Goal: Transaction & Acquisition: Book appointment/travel/reservation

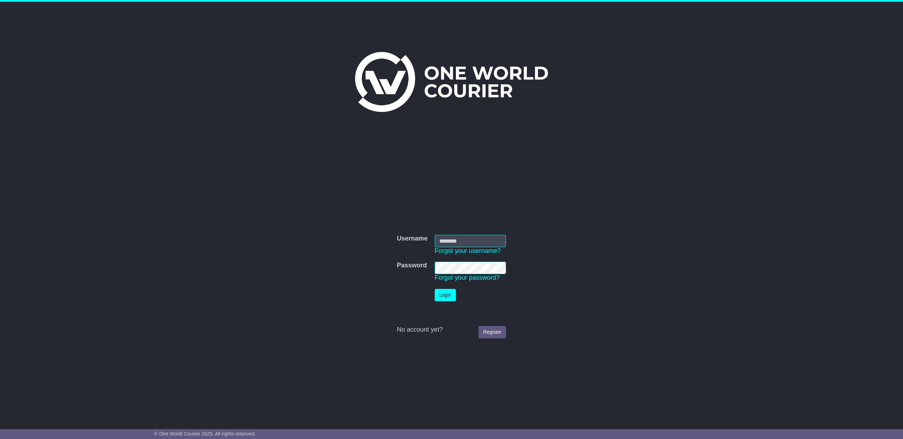
type input "**********"
click at [449, 299] on button "Login" at bounding box center [445, 295] width 21 height 12
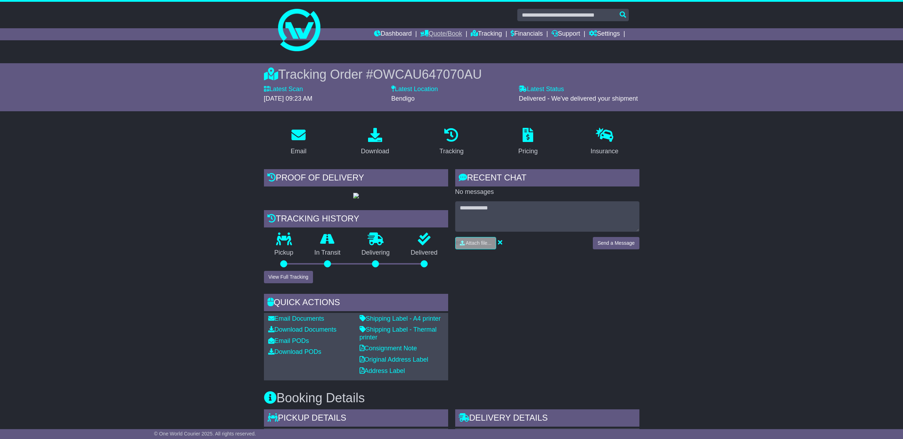
click at [436, 31] on link "Quote/Book" at bounding box center [441, 34] width 42 height 12
click at [423, 70] on link "Drafts" at bounding box center [449, 69] width 56 height 8
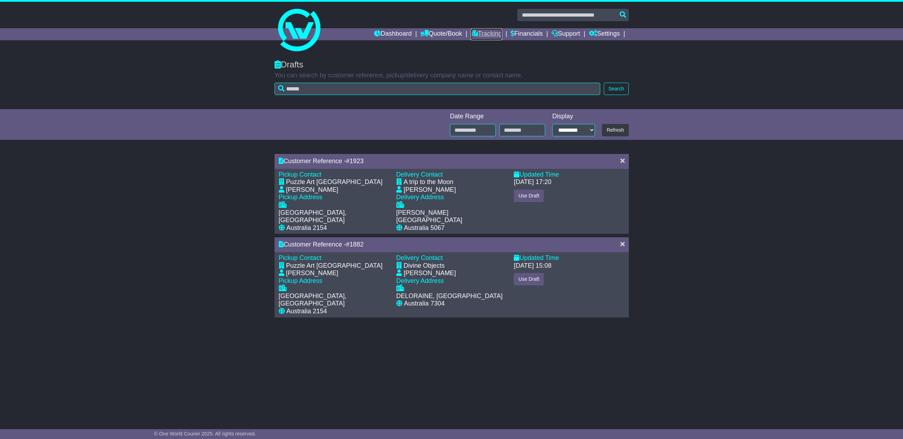
click at [482, 30] on link "Tracking" at bounding box center [486, 34] width 31 height 12
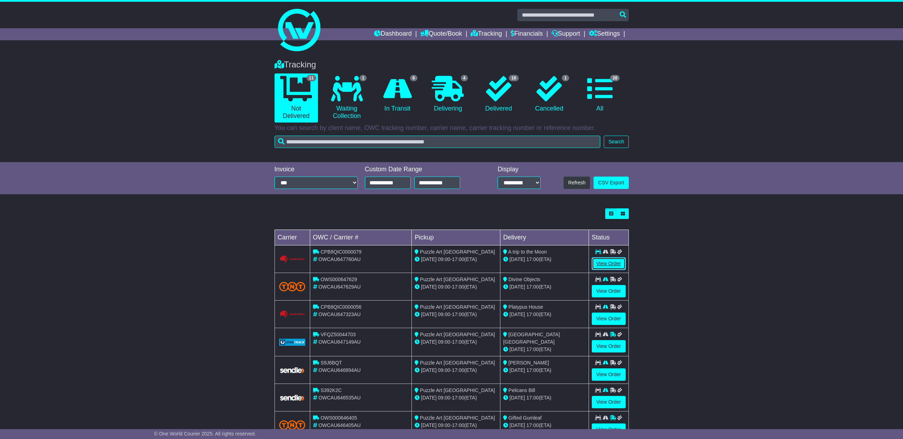
click at [612, 263] on link "View Order" at bounding box center [609, 263] width 34 height 12
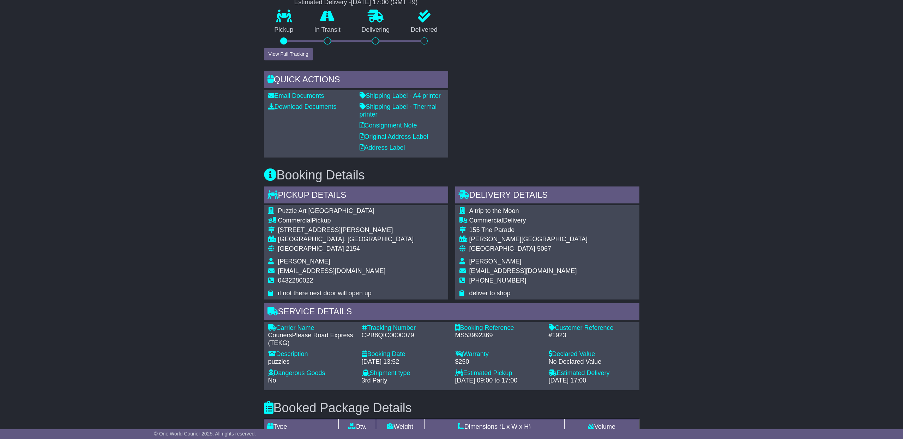
scroll to position [292, 0]
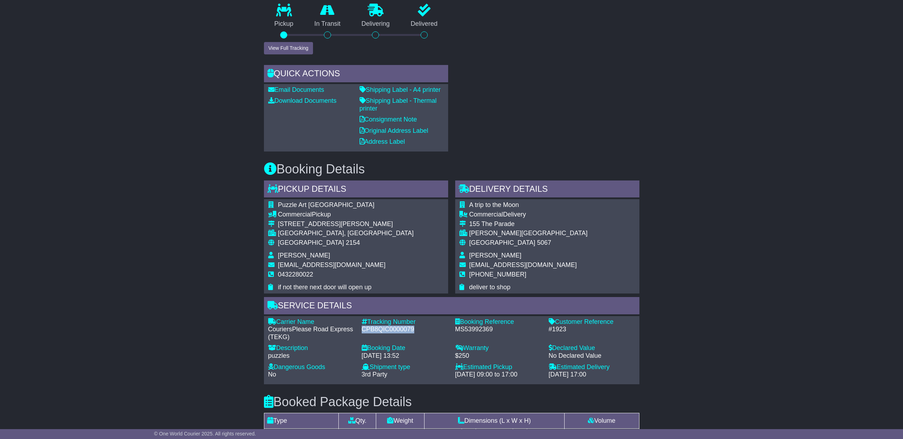
drag, startPoint x: 361, startPoint y: 328, endPoint x: 413, endPoint y: 329, distance: 51.9
click at [413, 329] on div "CPB8QIC0000079" at bounding box center [405, 329] width 86 height 8
copy div "CPB8QIC0000079"
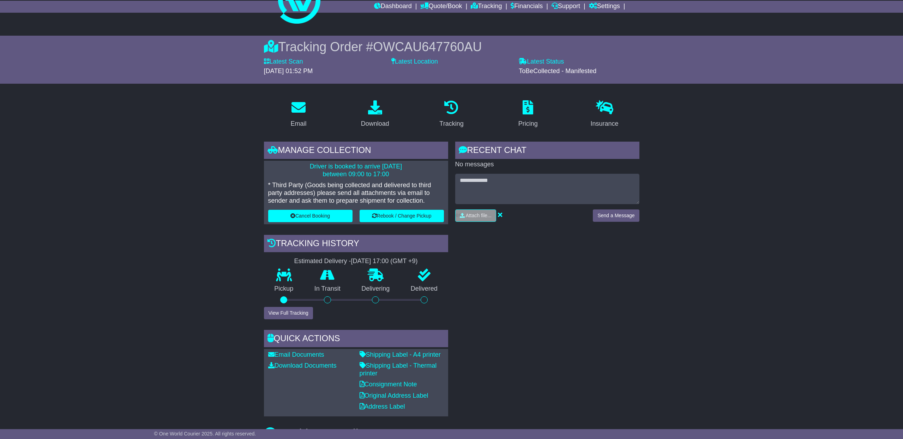
scroll to position [0, 0]
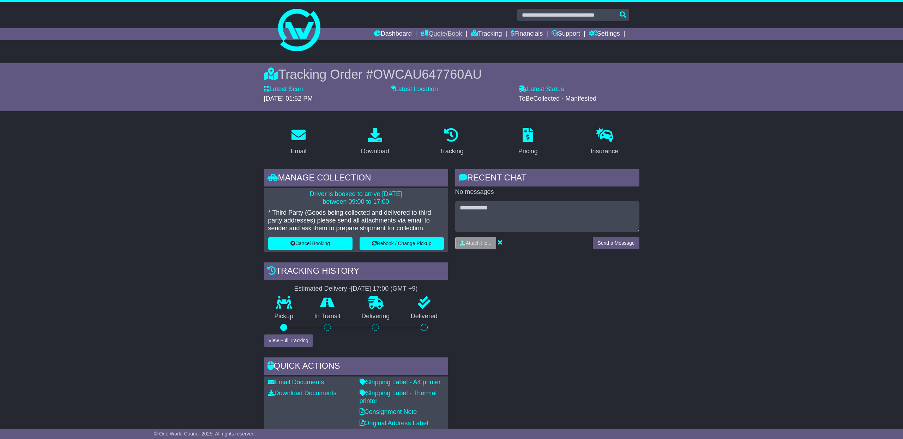
click at [431, 32] on link "Quote/Book" at bounding box center [441, 34] width 42 height 12
click at [424, 70] on link "Drafts" at bounding box center [449, 69] width 56 height 8
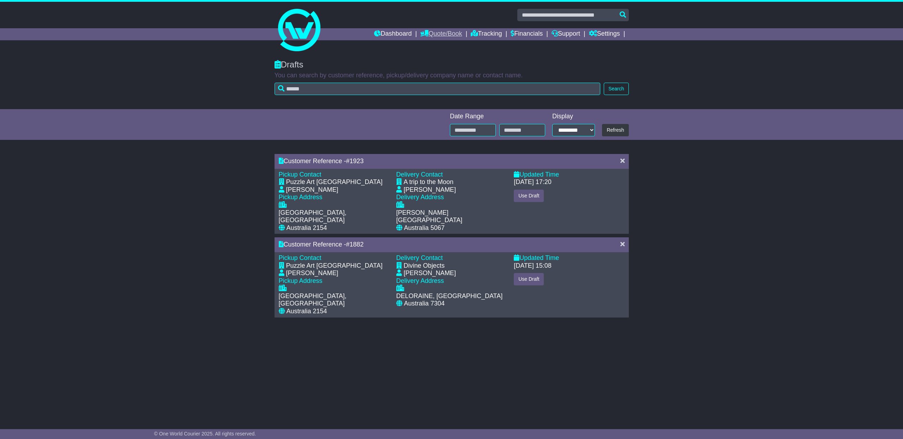
click at [426, 34] on link "Quote/Book" at bounding box center [441, 34] width 42 height 12
click at [421, 63] on link "Saved Quotes" at bounding box center [449, 62] width 56 height 8
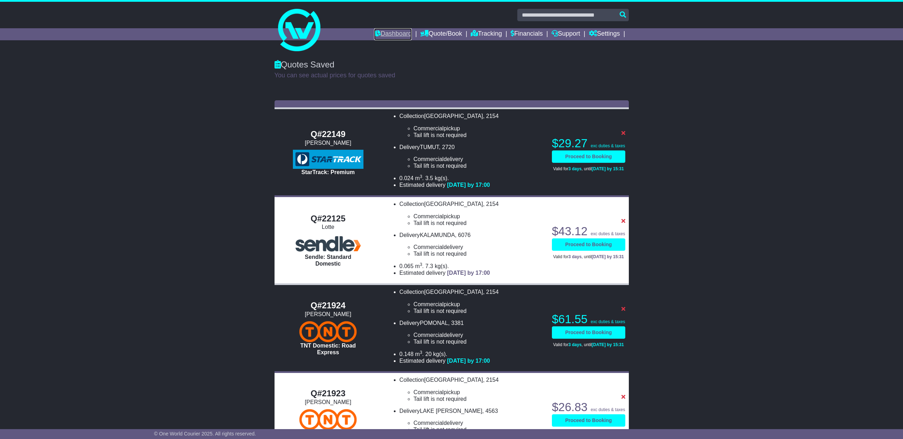
click at [394, 34] on link "Dashboard" at bounding box center [393, 34] width 38 height 12
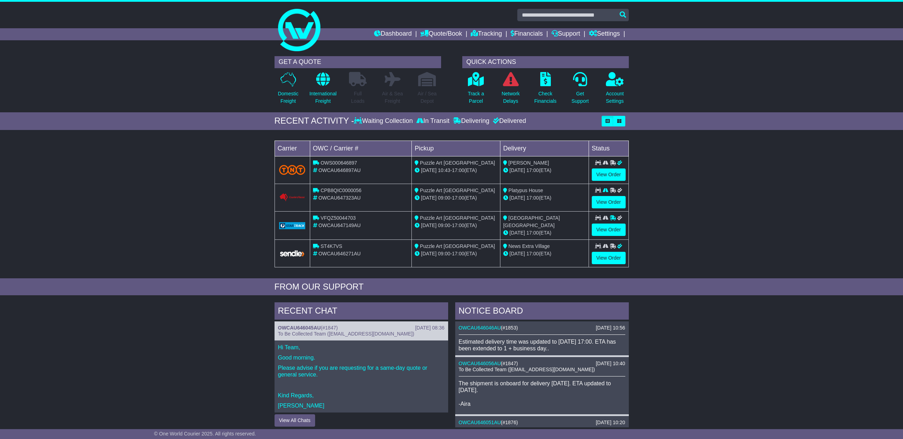
click at [384, 123] on div "Waiting Collection" at bounding box center [384, 121] width 60 height 8
click at [354, 121] on icon at bounding box center [358, 120] width 8 height 6
click at [433, 121] on div "In Transit" at bounding box center [433, 121] width 37 height 8
click at [462, 120] on div "Delivering" at bounding box center [471, 121] width 40 height 8
click at [618, 120] on icon "button" at bounding box center [619, 121] width 4 height 4
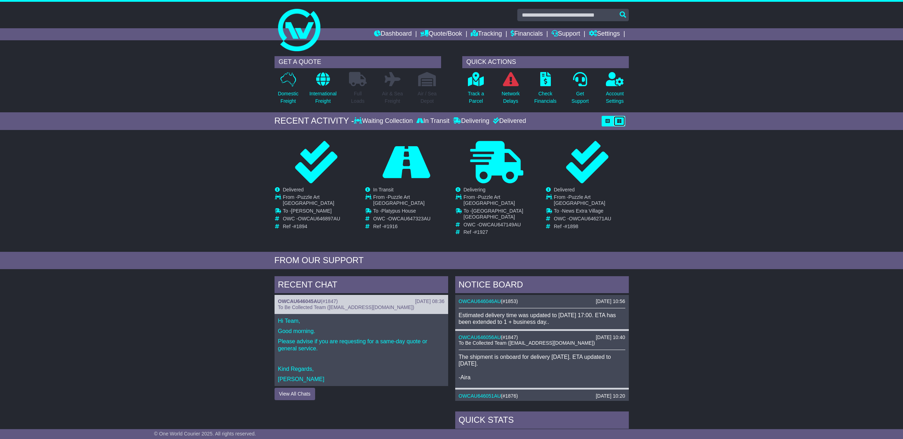
click at [618, 120] on icon "button" at bounding box center [619, 121] width 4 height 4
click at [607, 122] on icon "button" at bounding box center [608, 121] width 4 height 4
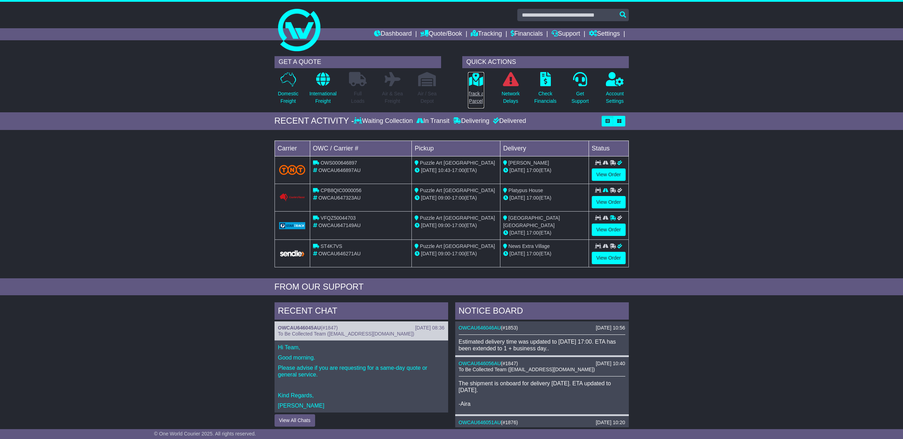
click at [477, 80] on icon at bounding box center [476, 79] width 16 height 14
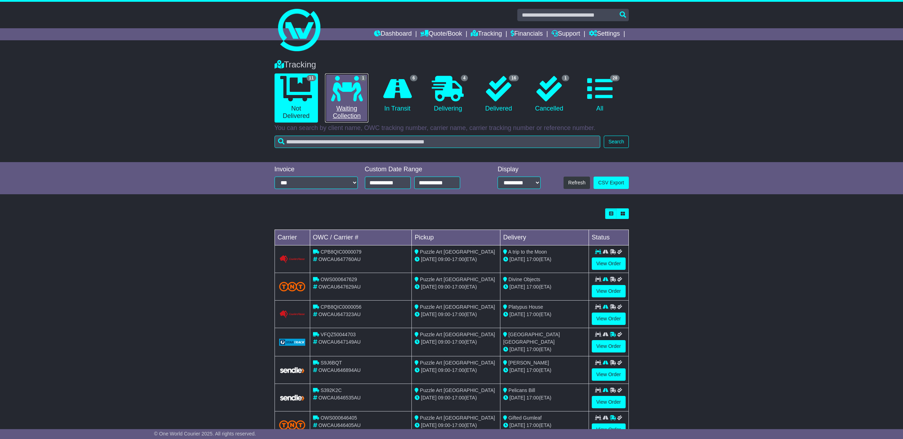
click at [350, 92] on icon at bounding box center [347, 88] width 32 height 25
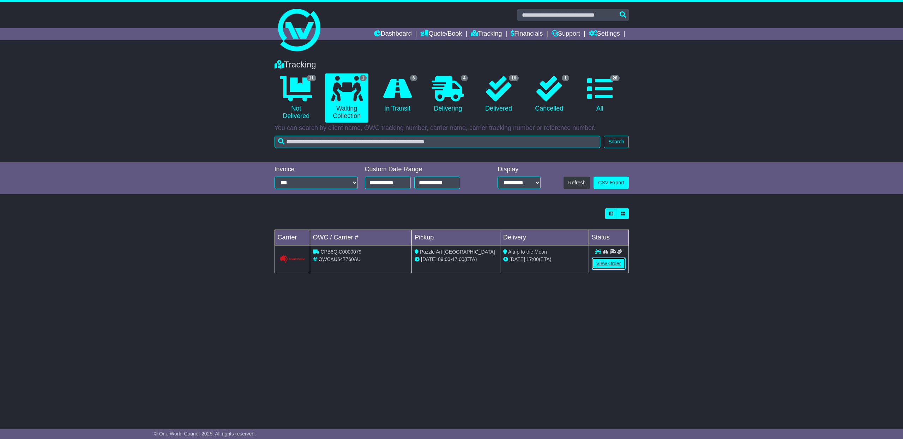
click at [604, 263] on link "View Order" at bounding box center [609, 263] width 34 height 12
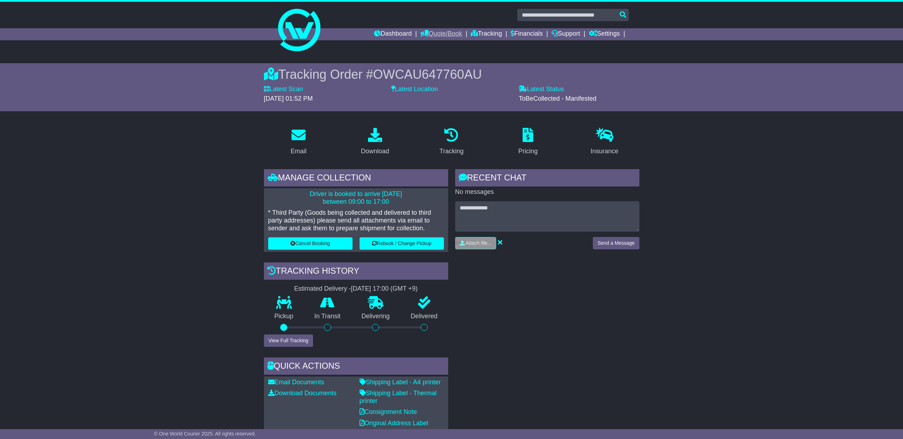
click at [447, 34] on link "Quote/Book" at bounding box center [441, 34] width 42 height 12
click at [431, 62] on link "Saved Quotes" at bounding box center [449, 62] width 56 height 8
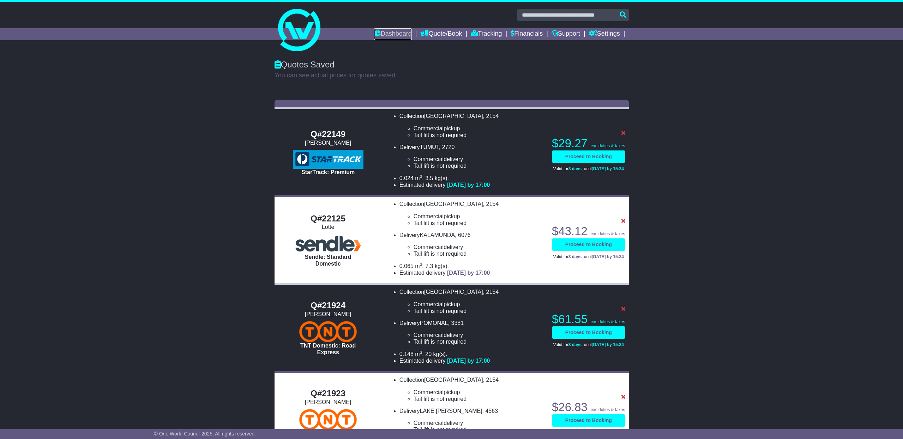
click at [386, 31] on link "Dashboard" at bounding box center [393, 34] width 38 height 12
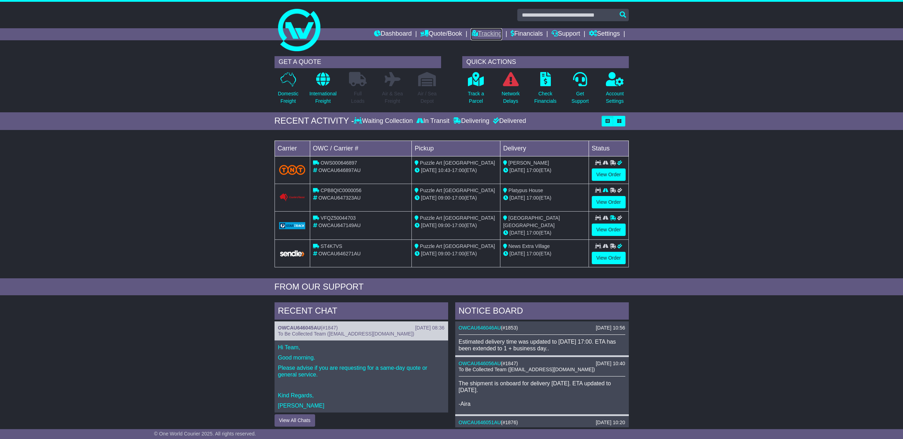
click at [486, 35] on link "Tracking" at bounding box center [486, 34] width 31 height 12
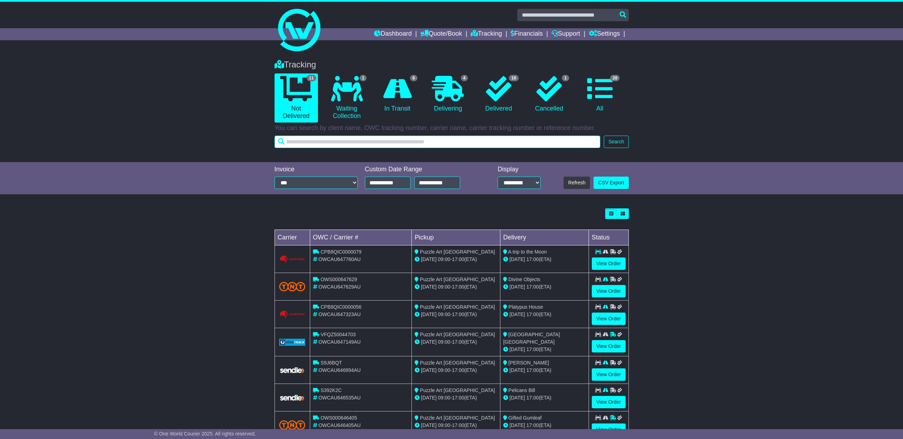
click at [322, 143] on input "text" at bounding box center [438, 142] width 326 height 12
type input "*********"
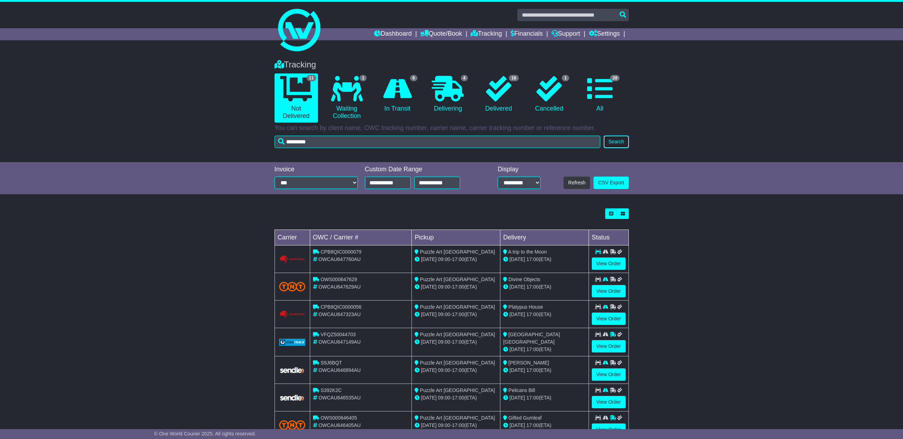
click at [615, 140] on button "Search" at bounding box center [616, 142] width 25 height 12
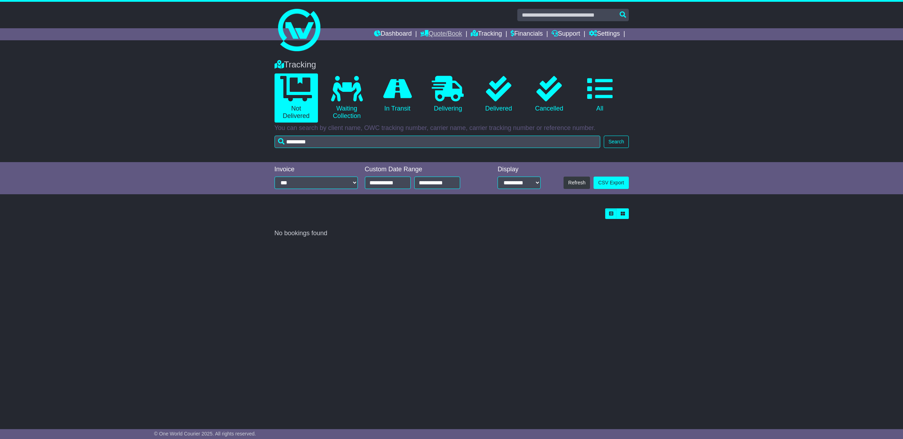
click at [443, 34] on link "Quote/Book" at bounding box center [441, 34] width 42 height 12
click at [431, 60] on link "Saved Quotes" at bounding box center [449, 62] width 56 height 8
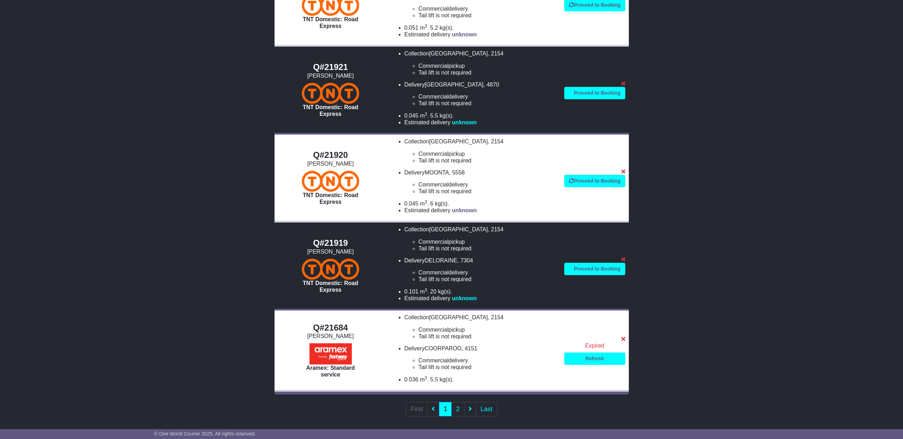
scroll to position [418, 0]
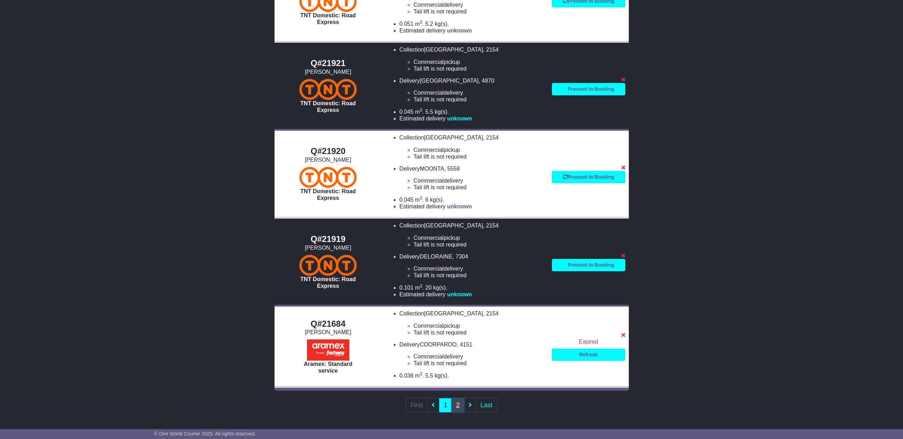
click at [459, 405] on link "2" at bounding box center [457, 405] width 13 height 14
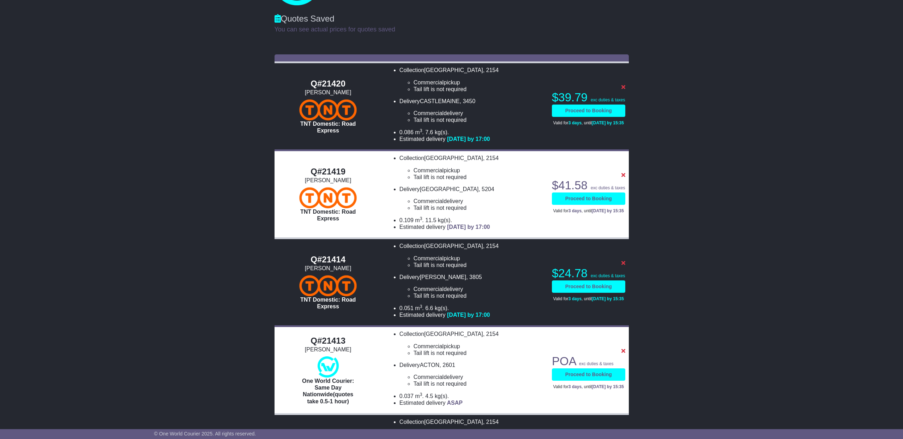
scroll to position [0, 0]
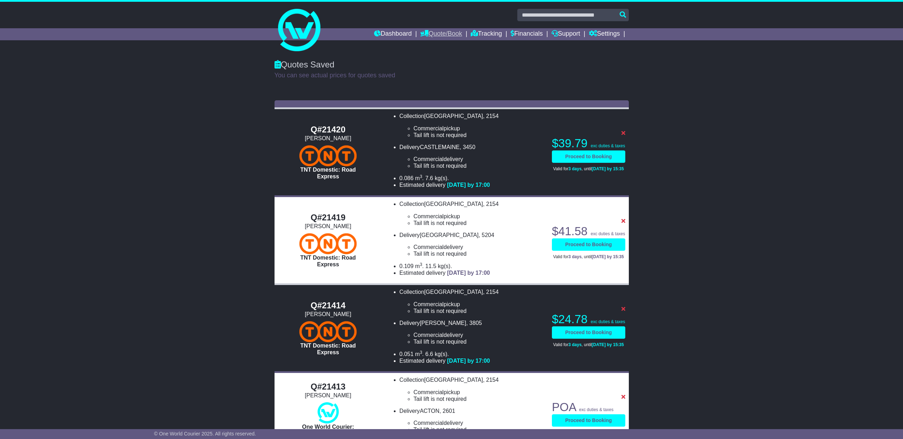
click at [438, 34] on link "Quote/Book" at bounding box center [441, 34] width 42 height 12
click at [428, 69] on link "Drafts" at bounding box center [449, 69] width 56 height 8
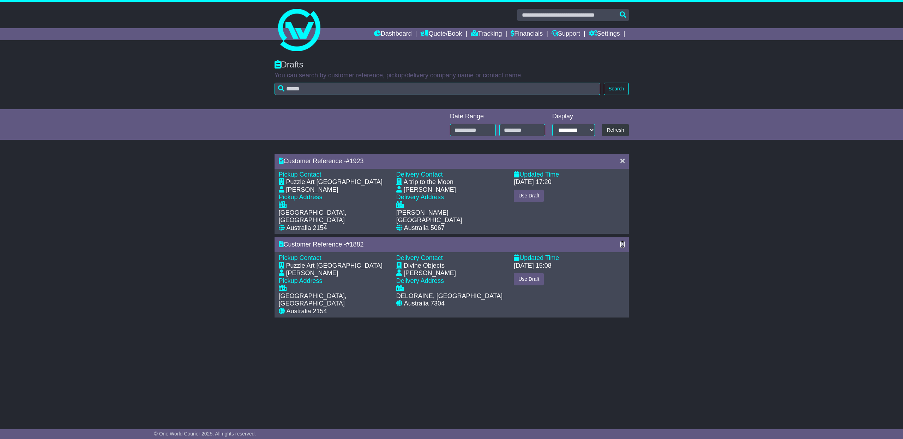
click at [622, 241] on icon at bounding box center [623, 244] width 4 height 6
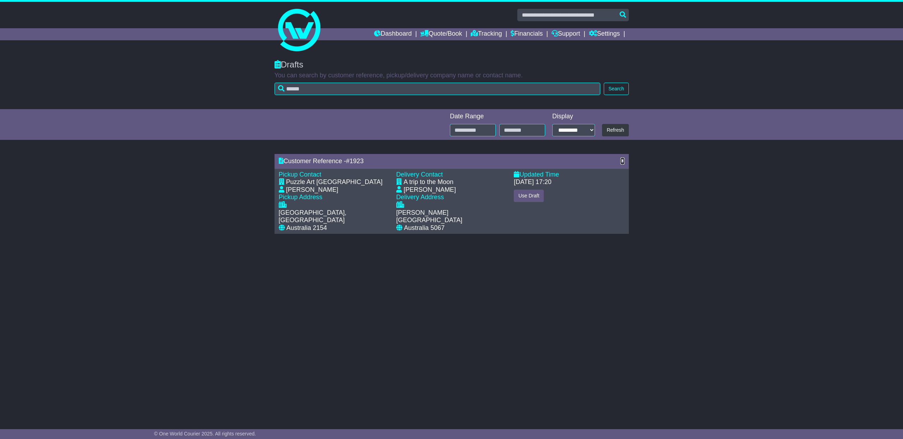
click at [622, 161] on icon at bounding box center [623, 160] width 4 height 6
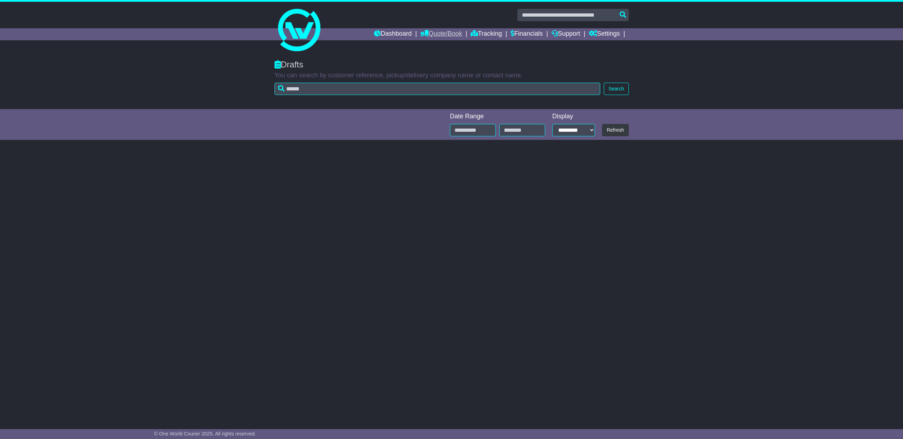
click at [438, 32] on link "Quote/Book" at bounding box center [441, 34] width 42 height 12
click at [432, 48] on link "Domestic" at bounding box center [449, 46] width 56 height 8
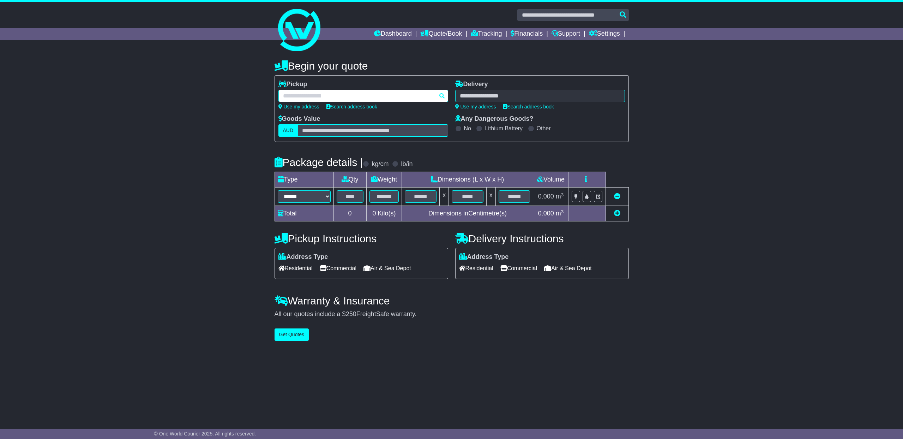
click at [343, 96] on div at bounding box center [363, 96] width 170 height 12
type input "****"
click at [329, 106] on div "CASTLE HILL 2154" at bounding box center [349, 108] width 140 height 13
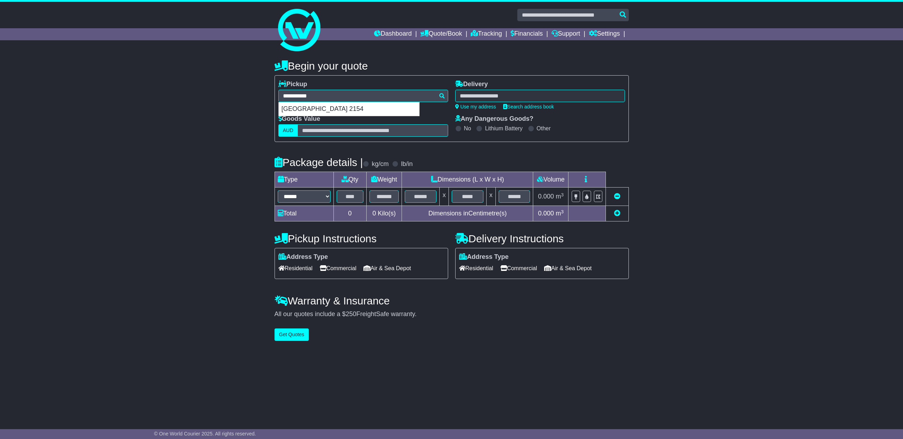
type input "**********"
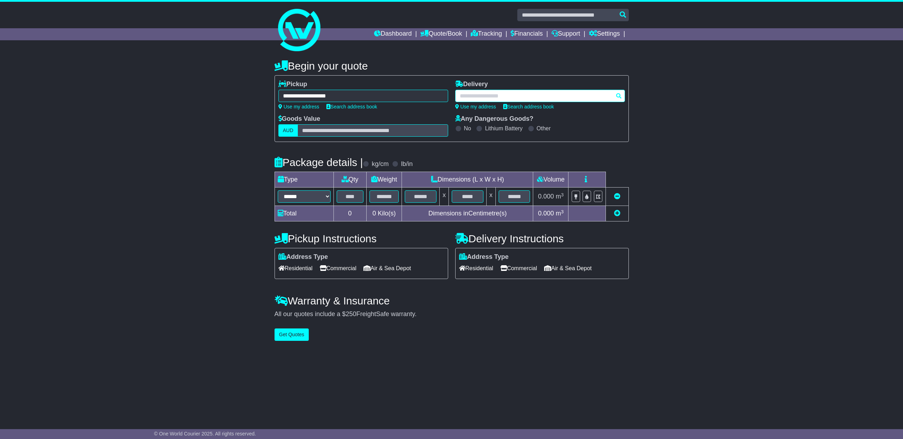
click at [476, 96] on div at bounding box center [540, 96] width 170 height 12
click at [478, 95] on div at bounding box center [540, 96] width 170 height 12
type input "****"
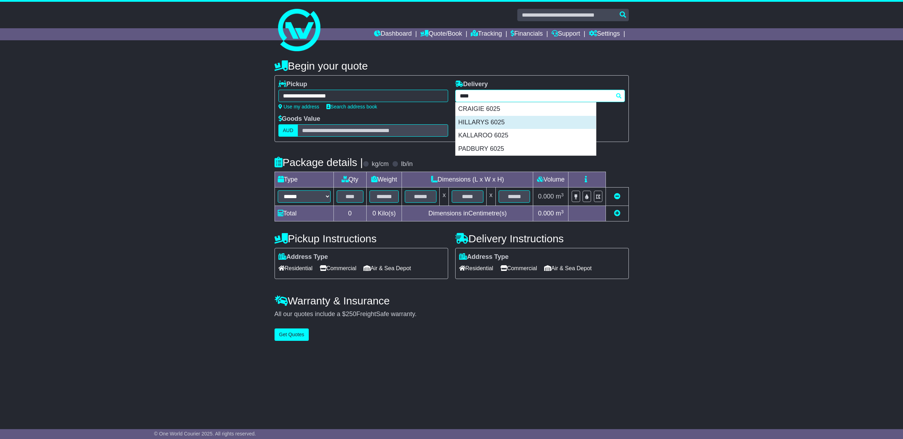
click at [490, 122] on div "HILLARYS 6025" at bounding box center [526, 122] width 140 height 13
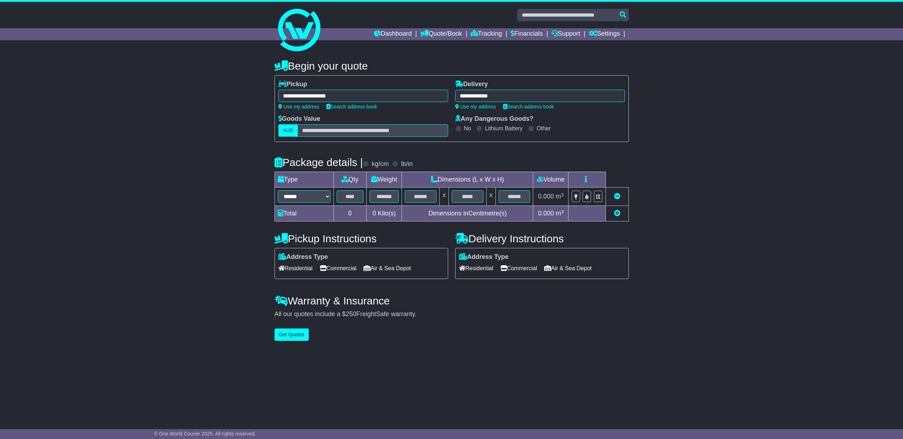
type input "**********"
click at [317, 133] on input "text" at bounding box center [373, 130] width 150 height 12
type input "***"
click at [298, 197] on select "****** ****** *** ******** ***** **** **** ****** *** *******" at bounding box center [304, 196] width 53 height 12
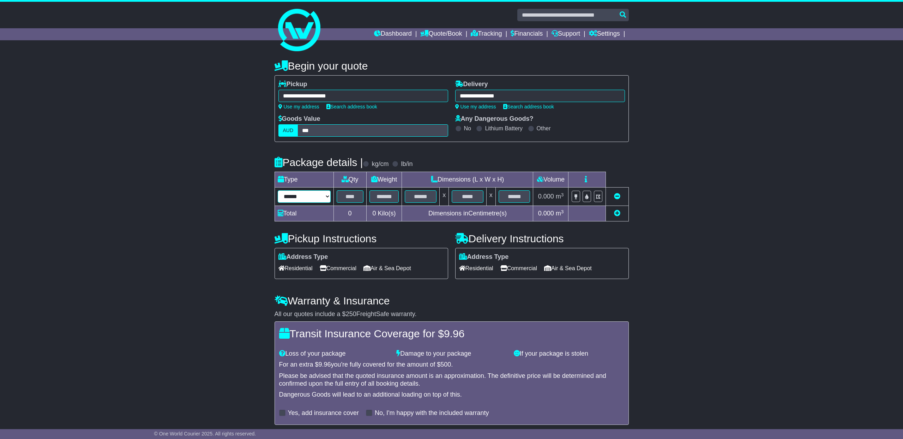
select select "*****"
click at [278, 190] on select "****** ****** *** ******** ***** **** **** ****** *** *******" at bounding box center [304, 196] width 53 height 12
click at [353, 197] on input "text" at bounding box center [350, 196] width 27 height 12
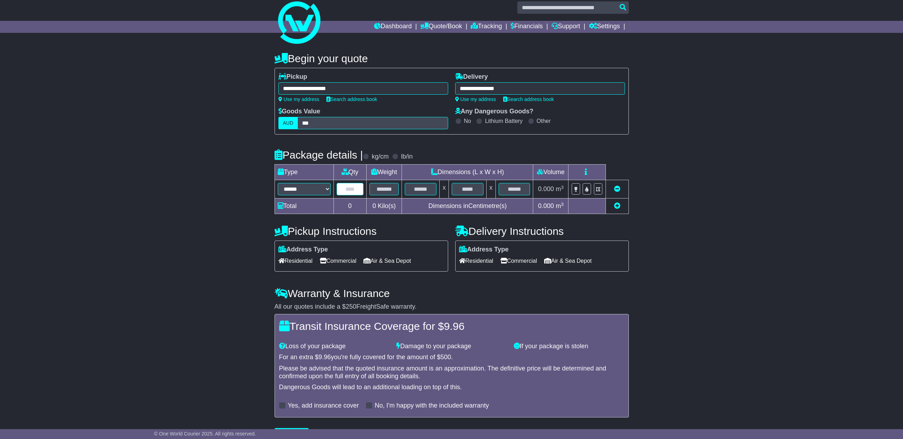
scroll to position [11, 0]
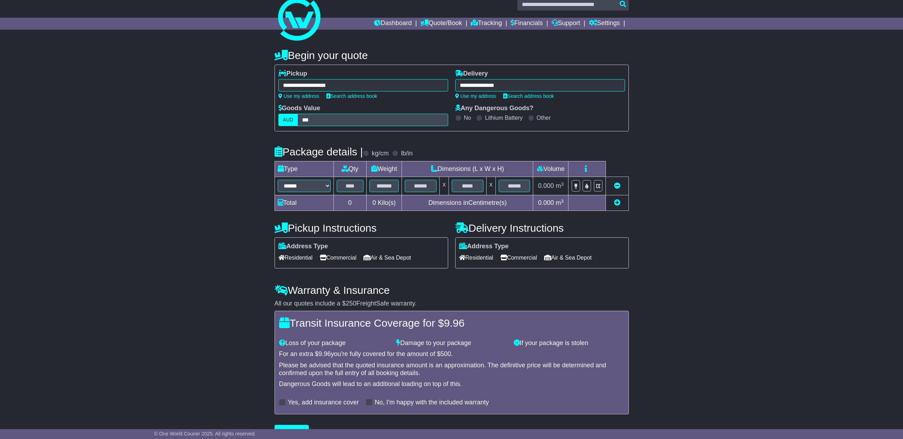
click at [354, 256] on span "Commercial" at bounding box center [338, 257] width 37 height 11
click at [517, 260] on span "Commercial" at bounding box center [519, 257] width 37 height 11
click at [352, 188] on input "text" at bounding box center [350, 186] width 27 height 12
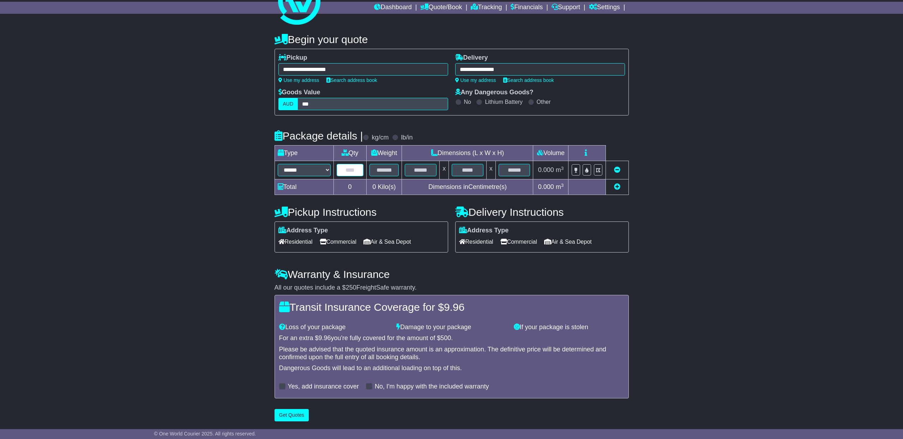
scroll to position [28, 0]
type input "*"
click at [386, 171] on input "text" at bounding box center [385, 170] width 30 height 12
type input "**"
click at [434, 5] on link "Quote/Book" at bounding box center [441, 8] width 42 height 12
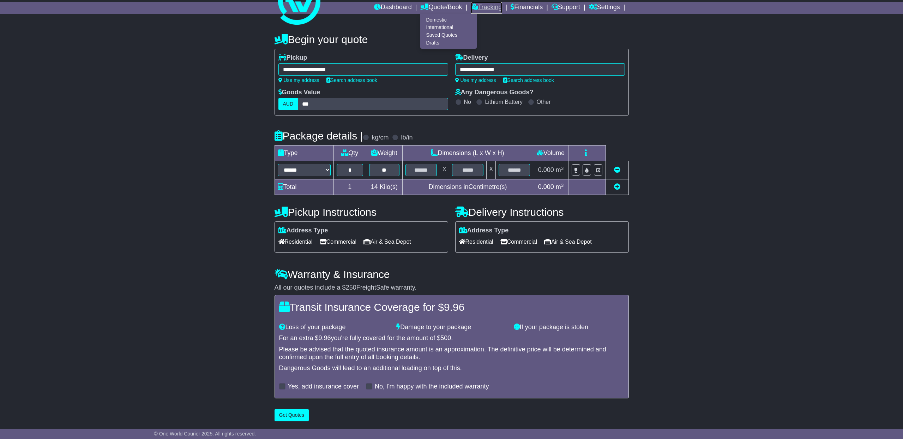
click at [484, 7] on link "Tracking" at bounding box center [486, 8] width 31 height 12
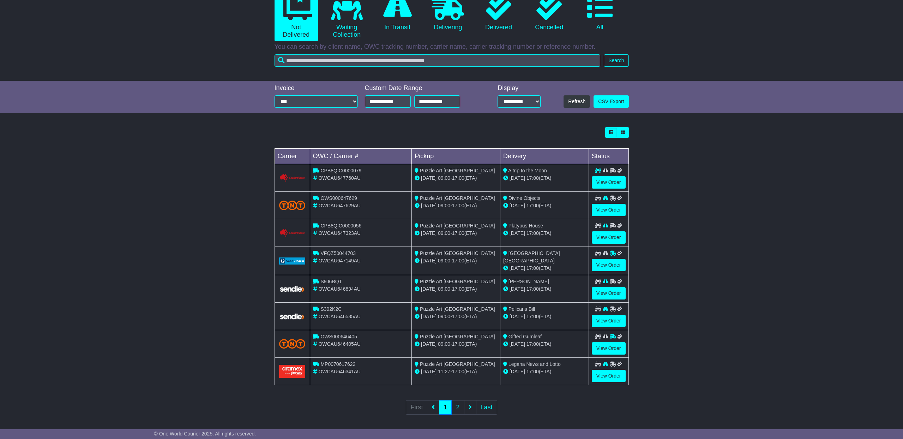
scroll to position [83, 0]
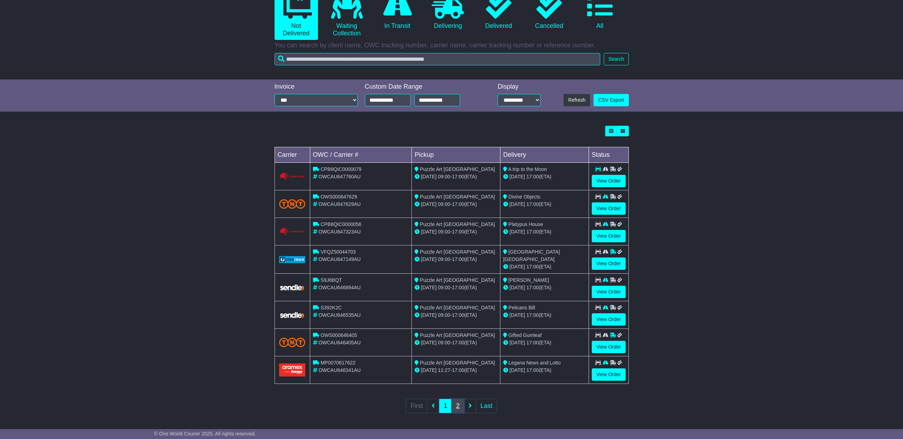
click at [458, 405] on link "2" at bounding box center [457, 405] width 13 height 14
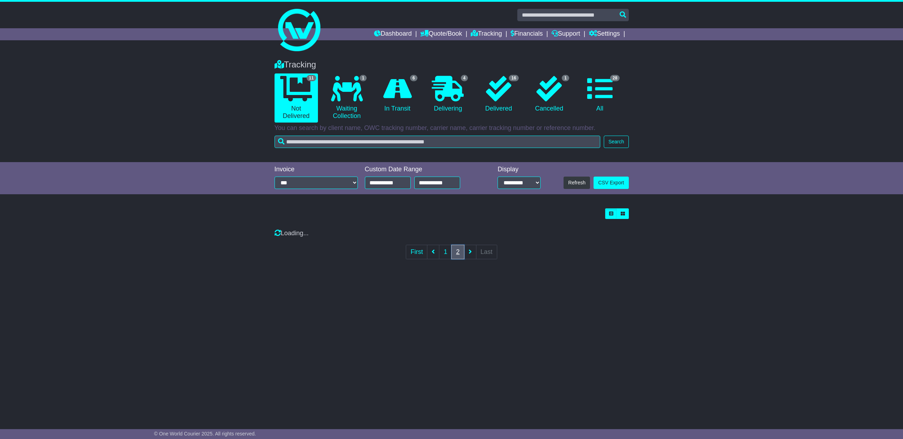
scroll to position [0, 0]
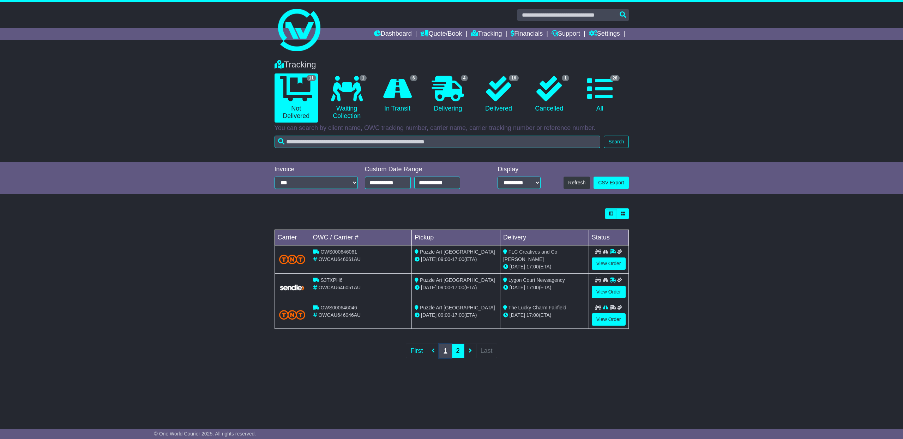
click at [447, 351] on link "1" at bounding box center [445, 350] width 13 height 14
